Goal: Transaction & Acquisition: Purchase product/service

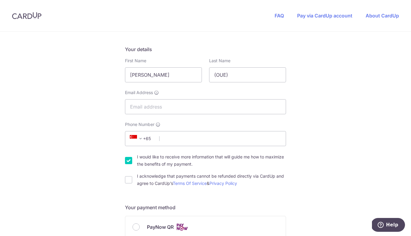
scroll to position [90, 0]
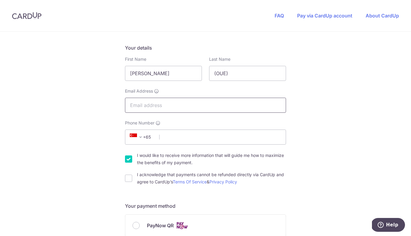
click at [177, 106] on input "Email Address" at bounding box center [205, 105] width 161 height 15
type input "[DOMAIN_NAME][EMAIL_ADDRESS][DOMAIN_NAME]"
click at [336, 107] on div "You are paying VERNONS PTE. LTD. VERNONS PTE. LTD. uses CardUp to accept paymen…" at bounding box center [205, 234] width 411 height 587
click at [199, 138] on input "Phone Number" at bounding box center [205, 137] width 161 height 15
type input "96429807"
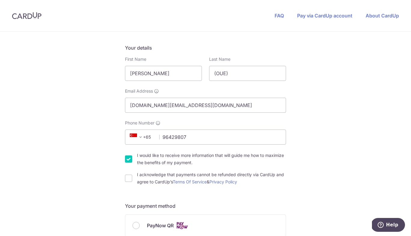
click at [339, 121] on div "You are paying VERNONS PTE. LTD. VERNONS PTE. LTD. uses CardUp to accept paymen…" at bounding box center [205, 234] width 411 height 587
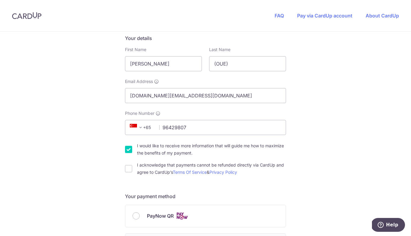
scroll to position [120, 0]
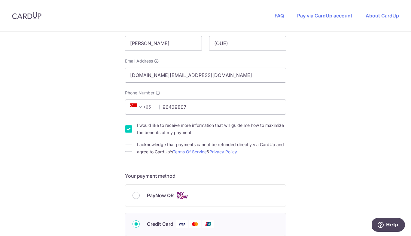
click at [125, 149] on input "I acknowledge that payments cannot be refunded directly via CardUp and agree to…" at bounding box center [128, 148] width 7 height 7
checkbox input "true"
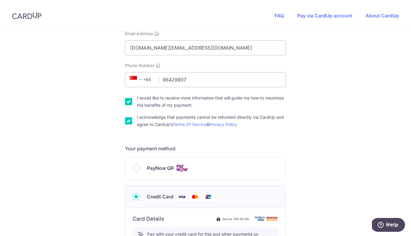
scroll to position [180, 0]
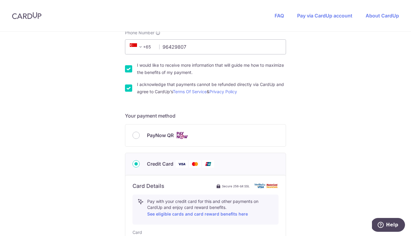
click at [136, 135] on input "PayNow QR" at bounding box center [136, 135] width 7 height 7
radio input "true"
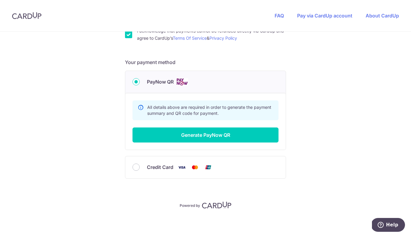
scroll to position [235, 0]
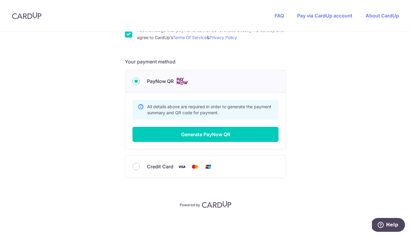
click at [211, 137] on button "Generate PayNow QR" at bounding box center [206, 134] width 146 height 15
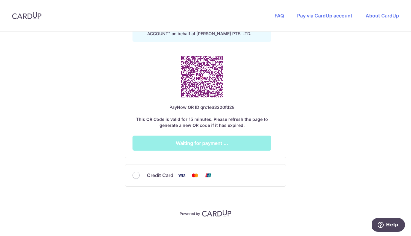
scroll to position [331, 0]
